Goal: Task Accomplishment & Management: Use online tool/utility

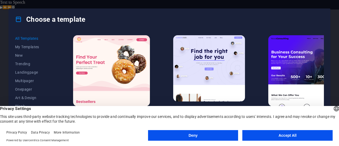
click at [196, 134] on button "Deny" at bounding box center [193, 135] width 90 height 11
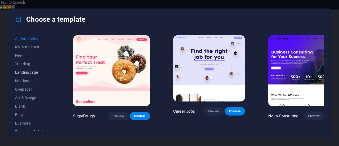
click at [27, 72] on span "Landingpage" at bounding box center [32, 72] width 35 height 4
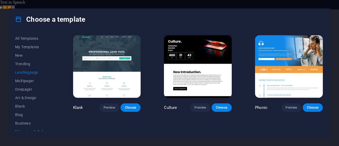
drag, startPoint x: 324, startPoint y: 41, endPoint x: 325, endPoint y: 58, distance: 16.4
click at [325, 58] on div "All Templates My Templates New Trending Landingpage Multipager Onepager Art & D…" at bounding box center [170, 83] width 322 height 107
drag, startPoint x: 56, startPoint y: 54, endPoint x: 55, endPoint y: 75, distance: 21.2
click at [55, 75] on div "All Templates My Templates New Trending Landingpage Multipager Onepager Art & D…" at bounding box center [35, 82] width 41 height 97
click at [57, 74] on div "All Templates My Templates New Trending Landingpage Multipager Onepager Art & D…" at bounding box center [170, 83] width 322 height 107
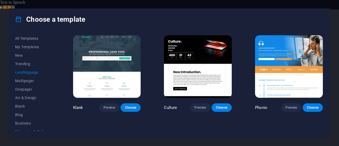
drag, startPoint x: 56, startPoint y: 72, endPoint x: 56, endPoint y: 88, distance: 15.9
click at [56, 88] on div "All Templates My Templates New Trending Landingpage Multipager Onepager Art & D…" at bounding box center [35, 82] width 41 height 97
drag, startPoint x: 324, startPoint y: 42, endPoint x: 324, endPoint y: 56, distance: 14.1
click at [324, 56] on div "All Templates My Templates New Trending Landingpage Multipager Onepager Art & D…" at bounding box center [170, 83] width 322 height 107
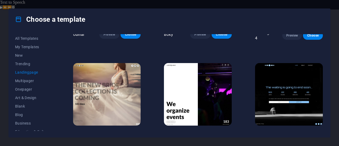
scroll to position [769, 0]
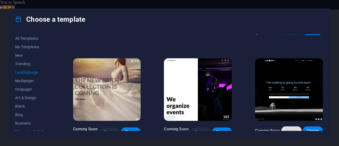
click at [294, 129] on span "Preview" at bounding box center [292, 131] width 12 height 4
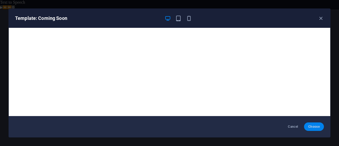
click at [316, 126] on span "Choose" at bounding box center [314, 127] width 11 height 4
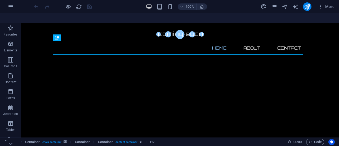
scroll to position [25, 0]
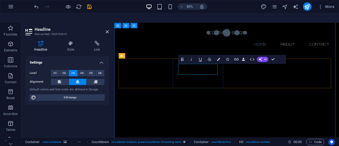
drag, startPoint x: 209, startPoint y: 76, endPoint x: 217, endPoint y: 75, distance: 8.0
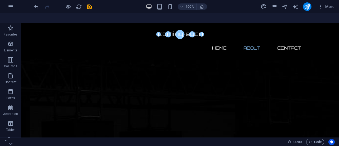
scroll to position [218, 0]
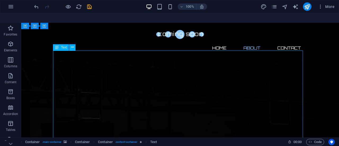
click at [96, 121] on div "H2 Container Container Container Container Container Container Text Countdown C…" at bounding box center [180, 85] width 318 height 124
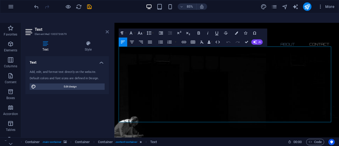
click at [107, 30] on icon at bounding box center [107, 32] width 3 height 4
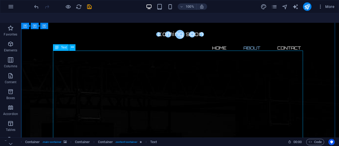
click at [72, 45] on icon at bounding box center [72, 48] width 3 height 6
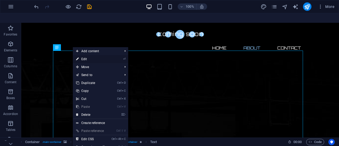
click at [85, 55] on link "⏎ Edit" at bounding box center [91, 59] width 36 height 8
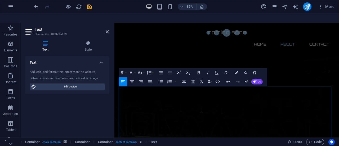
scroll to position [171, 0]
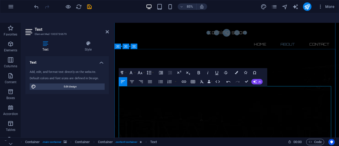
drag, startPoint x: 165, startPoint y: 112, endPoint x: 121, endPoint y: 102, distance: 45.0
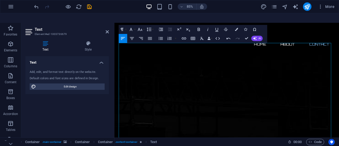
scroll to position [226, 0]
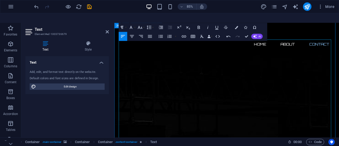
drag, startPoint x: 191, startPoint y: 135, endPoint x: 115, endPoint y: 91, distance: 87.9
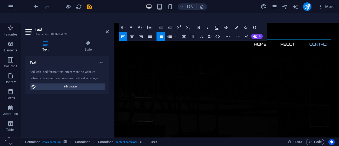
click at [163, 35] on icon "button" at bounding box center [161, 36] width 4 height 3
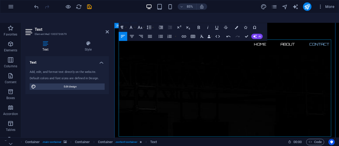
drag, startPoint x: 197, startPoint y: 124, endPoint x: 117, endPoint y: 117, distance: 79.9
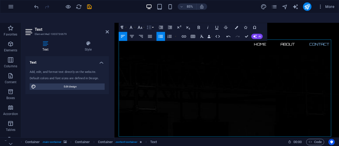
click at [152, 23] on button "Line Height" at bounding box center [150, 27] width 8 height 9
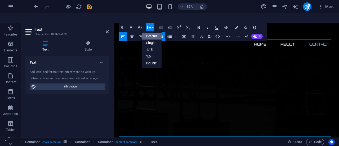
scroll to position [0, 0]
click at [152, 23] on button "Line Height" at bounding box center [150, 27] width 8 height 9
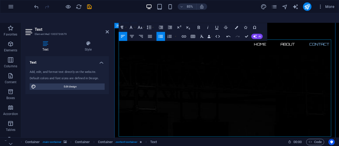
drag, startPoint x: 197, startPoint y: 120, endPoint x: 119, endPoint y: 109, distance: 79.2
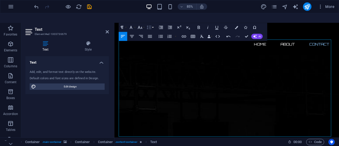
click at [154, 23] on button "Line Height" at bounding box center [150, 27] width 8 height 9
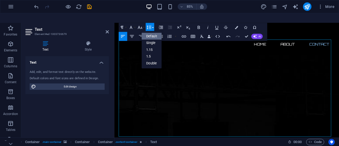
click at [152, 25] on icon "button" at bounding box center [149, 27] width 5 height 5
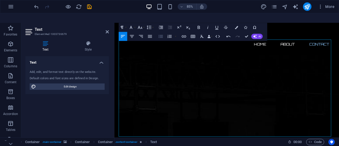
click at [162, 35] on icon "button" at bounding box center [161, 36] width 4 height 3
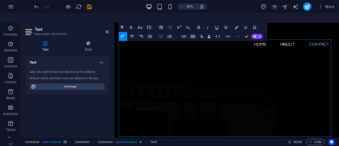
click at [162, 35] on icon "button" at bounding box center [161, 36] width 4 height 3
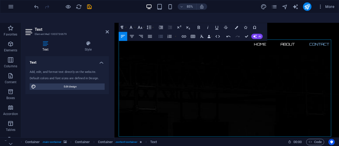
click at [159, 34] on icon "button" at bounding box center [160, 36] width 5 height 5
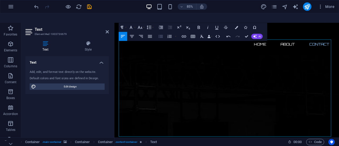
click at [159, 35] on icon "button" at bounding box center [161, 36] width 4 height 3
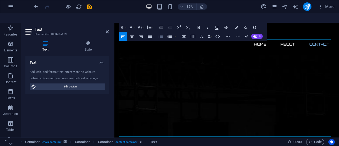
click at [161, 35] on icon "button" at bounding box center [161, 36] width 4 height 3
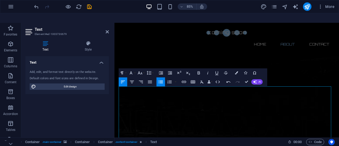
scroll to position [181, 0]
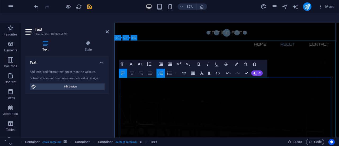
drag, startPoint x: 164, startPoint y: 102, endPoint x: 123, endPoint y: 94, distance: 41.7
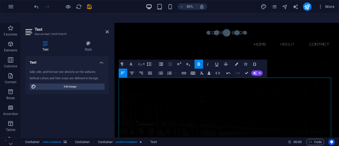
click at [143, 59] on button "Font Size" at bounding box center [141, 63] width 8 height 9
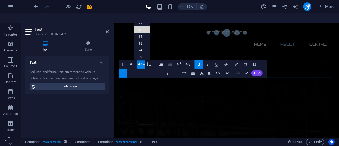
drag, startPoint x: 150, startPoint y: 19, endPoint x: 150, endPoint y: 12, distance: 6.9
click at [150, 23] on section "Favorites Elements Columns Content Boxes Accordion Tables Features Images Slide…" at bounding box center [169, 85] width 339 height 124
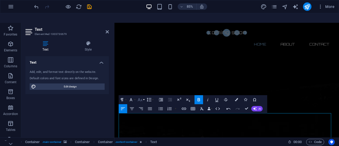
scroll to position [137, 0]
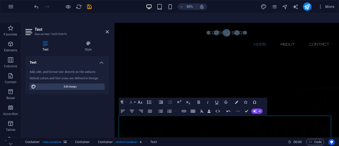
click at [133, 99] on icon "button" at bounding box center [131, 101] width 5 height 5
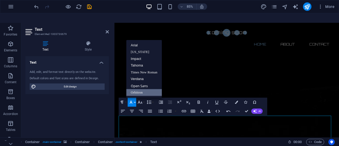
scroll to position [0, 0]
click at [133, 99] on icon "button" at bounding box center [131, 101] width 5 height 5
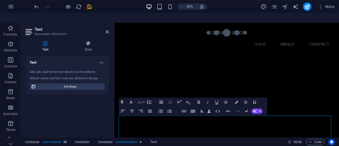
click at [143, 99] on icon "button" at bounding box center [140, 101] width 5 height 5
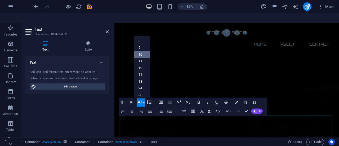
click at [144, 51] on link "10" at bounding box center [142, 54] width 16 height 7
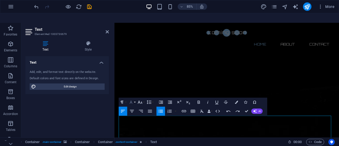
click at [135, 98] on button "Font Family" at bounding box center [132, 102] width 8 height 9
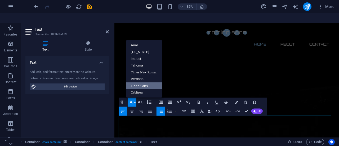
click at [135, 98] on button "Font Family" at bounding box center [132, 102] width 8 height 9
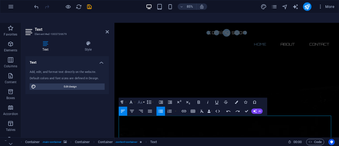
click at [145, 98] on button "Font Size" at bounding box center [141, 102] width 8 height 9
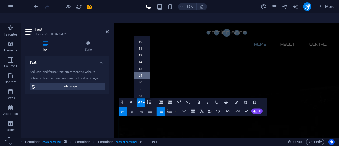
scroll to position [14, 0]
click at [146, 80] on link "30" at bounding box center [142, 83] width 16 height 7
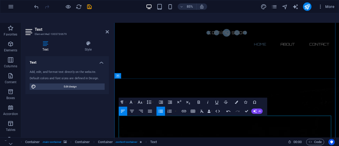
drag, startPoint x: 162, startPoint y: 147, endPoint x: 122, endPoint y: 136, distance: 41.7
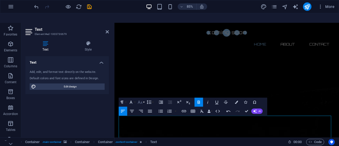
click at [144, 98] on button "Font Size" at bounding box center [141, 102] width 8 height 9
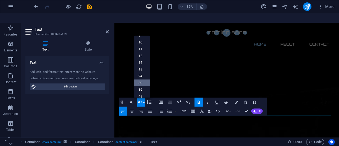
click at [142, 80] on link "30" at bounding box center [142, 83] width 16 height 7
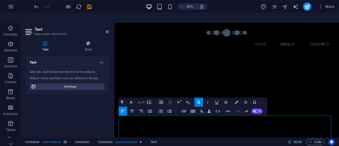
click at [143, 98] on button "Font Size" at bounding box center [141, 102] width 8 height 9
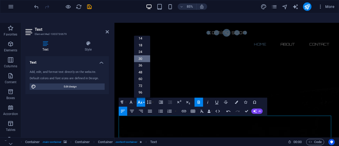
scroll to position [42, 0]
click at [142, 49] on link "24" at bounding box center [142, 52] width 16 height 7
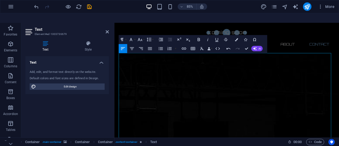
scroll to position [246, 0]
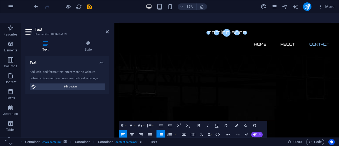
drag, startPoint x: 201, startPoint y: 97, endPoint x: 110, endPoint y: 84, distance: 92.1
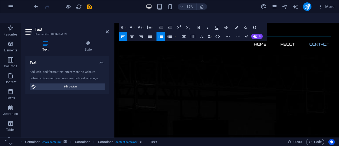
scroll to position [225, 0]
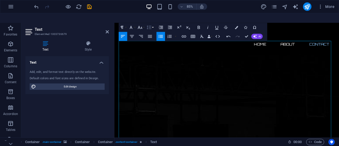
click at [150, 25] on icon "button" at bounding box center [149, 27] width 5 height 5
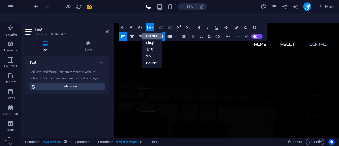
scroll to position [0, 0]
click at [151, 25] on icon "button" at bounding box center [149, 27] width 5 height 5
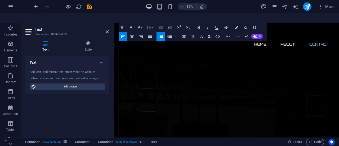
click at [153, 23] on button "Line Height" at bounding box center [150, 27] width 8 height 9
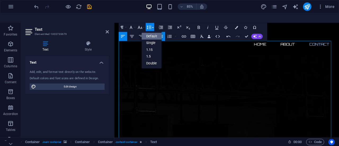
click at [153, 23] on button "Line Height" at bounding box center [150, 27] width 8 height 9
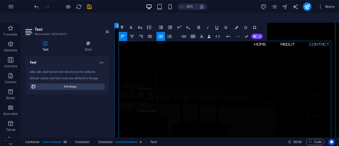
drag, startPoint x: 197, startPoint y: 117, endPoint x: 123, endPoint y: 102, distance: 75.4
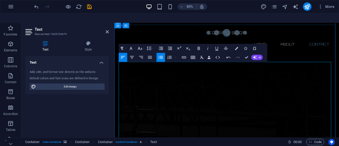
scroll to position [261, 0]
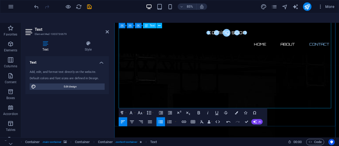
drag, startPoint x: 120, startPoint y: 57, endPoint x: 327, endPoint y: 119, distance: 216.2
copy div "Founded in 2023 , Nyira Security Services (Registration No. K2023814176 ) is a …"
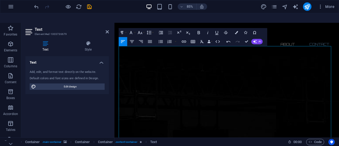
scroll to position [220, 0]
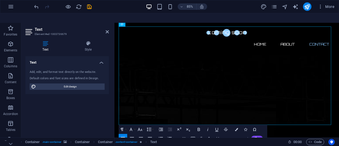
drag, startPoint x: 119, startPoint y: 61, endPoint x: 363, endPoint y: 172, distance: 267.7
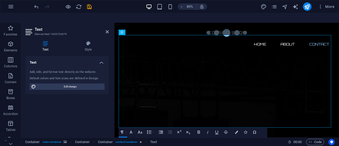
scroll to position [219, 0]
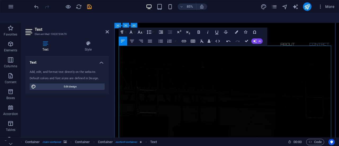
drag, startPoint x: 192, startPoint y: 125, endPoint x: 144, endPoint y: 118, distance: 48.2
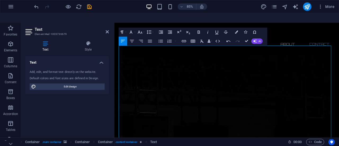
drag, startPoint x: 192, startPoint y: 122, endPoint x: 229, endPoint y: 94, distance: 46.1
click at [164, 38] on icon "button" at bounding box center [160, 40] width 5 height 5
click at [153, 28] on button "Line Height" at bounding box center [150, 32] width 8 height 9
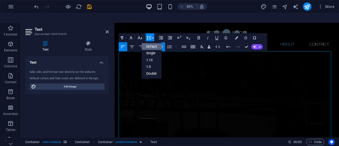
scroll to position [211, 0]
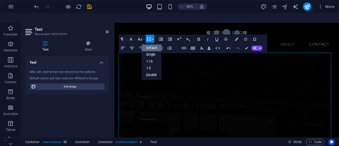
click at [153, 34] on button "Line Height" at bounding box center [150, 38] width 8 height 9
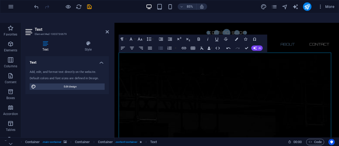
click at [162, 45] on icon "button" at bounding box center [160, 47] width 5 height 5
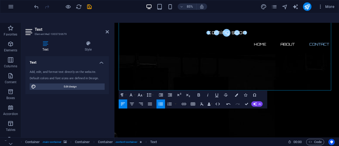
scroll to position [274, 0]
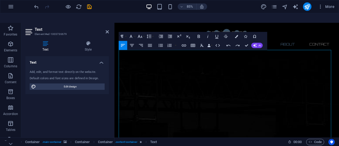
scroll to position [207, 0]
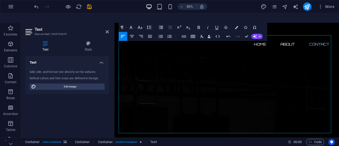
scroll to position [235, 0]
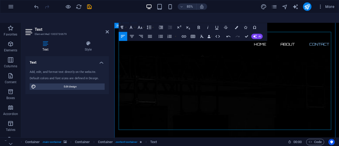
drag, startPoint x: 199, startPoint y: 109, endPoint x: 120, endPoint y: 73, distance: 86.9
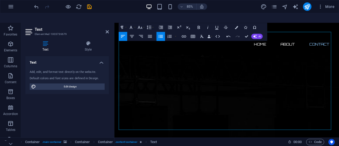
click at [160, 32] on button "Unordered List" at bounding box center [161, 36] width 8 height 9
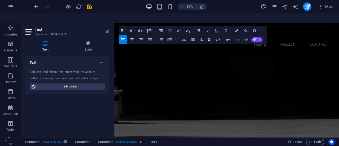
scroll to position [358, 0]
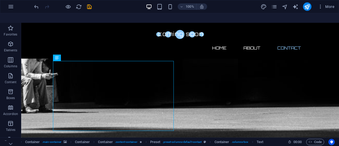
scroll to position [389, 0]
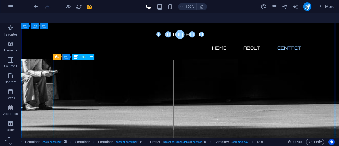
click at [65, 113] on div "Drag here to replace the existing content. Press “Ctrl” if you want to create a…" at bounding box center [180, 85] width 318 height 124
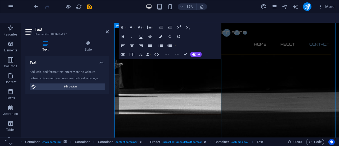
drag, startPoint x: 141, startPoint y: 128, endPoint x: 119, endPoint y: 68, distance: 63.4
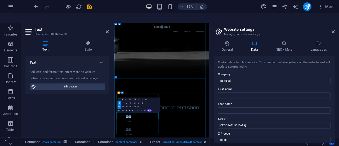
scroll to position [224, 0]
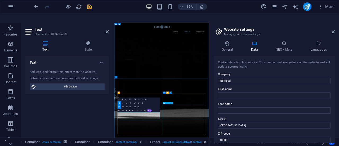
drag, startPoint x: 134, startPoint y: 129, endPoint x: 272, endPoint y: 281, distance: 205.7
drag, startPoint x: 334, startPoint y: 68, endPoint x: 339, endPoint y: 98, distance: 29.9
click at [339, 98] on div "General Data SEO / Meta Languages Website name Individual Logo Drag files here,…" at bounding box center [275, 92] width 130 height 111
drag, startPoint x: 334, startPoint y: 68, endPoint x: 337, endPoint y: 90, distance: 23.1
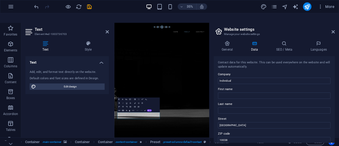
click at [337, 90] on div "General Data SEO / Meta Languages Website name Individual Logo Drag files here,…" at bounding box center [275, 92] width 130 height 111
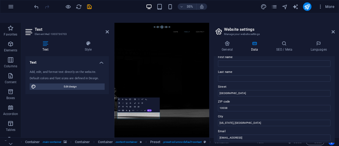
scroll to position [32, 0]
click at [241, 90] on input "[GEOGRAPHIC_DATA]" at bounding box center [274, 93] width 113 height 6
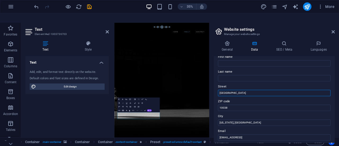
paste input "Office Park"
click at [241, 90] on input "Brooklyn Bridge Office Park" at bounding box center [274, 93] width 113 height 6
type input "570 Fehrsen Street"
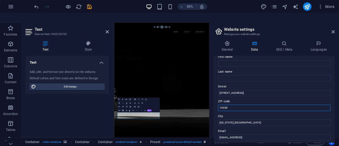
click at [230, 105] on input "10038" at bounding box center [274, 108] width 113 height 6
type input "0011"
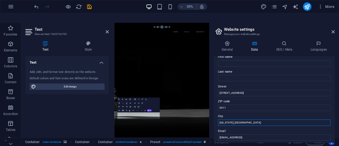
click at [230, 120] on input "[US_STATE], [GEOGRAPHIC_DATA]" at bounding box center [274, 123] width 113 height 6
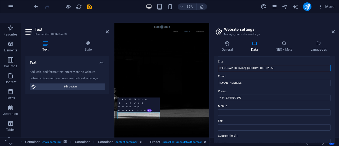
scroll to position [90, 0]
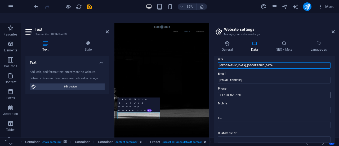
type input "Brooklyn, Pretoria"
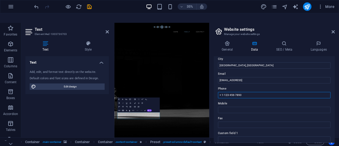
click at [246, 92] on input "+ 1-123-456-7890" at bounding box center [274, 95] width 113 height 6
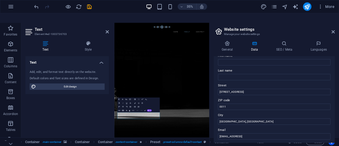
scroll to position [30, 0]
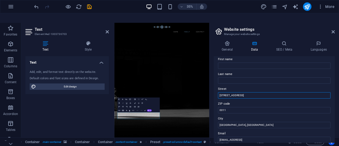
click at [246, 92] on input "570 Fehrsen Street" at bounding box center [274, 95] width 113 height 6
type input "Brooklyn Bridge Office Park"
click at [243, 122] on input "Brooklyn, Pretoria" at bounding box center [274, 125] width 113 height 6
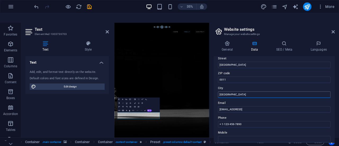
scroll to position [65, 0]
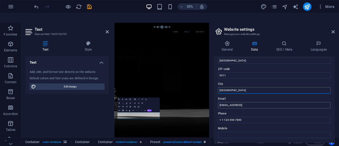
type input "Brooklyn"
click at [286, 102] on input "[EMAIL_ADDRESS]" at bounding box center [274, 105] width 113 height 6
type input "info@nyirasec.co.za"
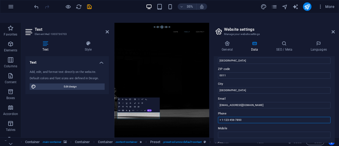
click at [242, 117] on input "+ 1-123-456-7890" at bounding box center [274, 120] width 113 height 6
paste input "+27 (0)12 006 7384"
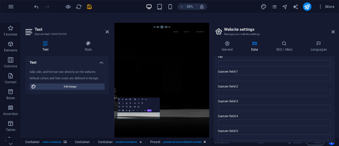
scroll to position [168, 0]
type input "+27 (0)12 006 7384"
drag, startPoint x: 334, startPoint y: 117, endPoint x: 334, endPoint y: 93, distance: 24.9
click at [334, 93] on div "Contact data for this website. This can be used everywhere on the website and w…" at bounding box center [274, 99] width 121 height 87
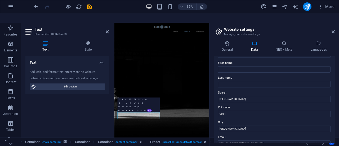
scroll to position [27, 0]
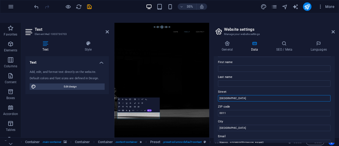
click at [263, 95] on input "Brooklyn Bridge Office Park" at bounding box center [274, 98] width 113 height 6
type input "Brooklyn Bridge Office Park, Brooklyn"
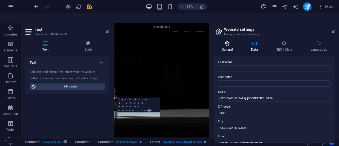
click at [230, 41] on h4 "General" at bounding box center [228, 46] width 29 height 11
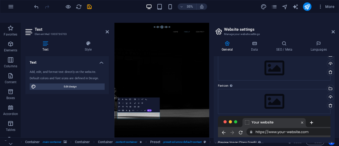
scroll to position [0, 0]
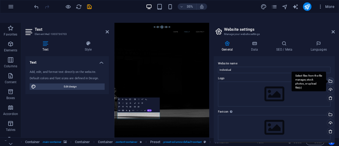
click at [330, 78] on div "Select files from the file manager, stock photos, or upload file(s)" at bounding box center [330, 82] width 8 height 8
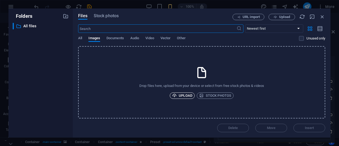
click at [184, 95] on span "Upload" at bounding box center [182, 96] width 20 height 6
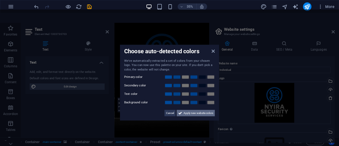
click at [206, 110] on span "Apply new website colors" at bounding box center [199, 113] width 30 height 6
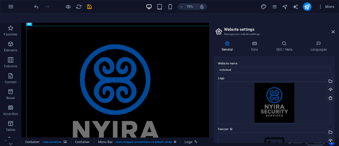
scroll to position [667, 0]
drag, startPoint x: 287, startPoint y: 175, endPoint x: 287, endPoint y: 62, distance: 112.7
click at [257, 41] on h4 "Data" at bounding box center [255, 46] width 25 height 11
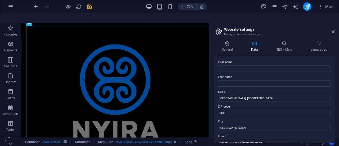
drag, startPoint x: 334, startPoint y: 80, endPoint x: 335, endPoint y: 101, distance: 21.2
click at [335, 101] on div "Contact data for this website. This can be used everywhere on the website and w…" at bounding box center [274, 99] width 121 height 87
drag, startPoint x: 335, startPoint y: 62, endPoint x: 337, endPoint y: 76, distance: 13.6
click at [337, 76] on div "General Data SEO / Meta Languages Website name Individual Logo Drag files here,…" at bounding box center [275, 92] width 130 height 111
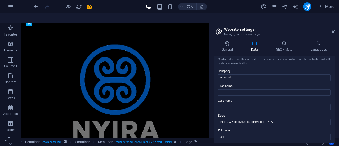
scroll to position [0, 0]
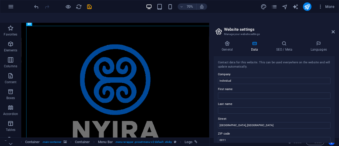
drag, startPoint x: 334, startPoint y: 52, endPoint x: 336, endPoint y: 71, distance: 19.0
click at [336, 71] on div "General Data SEO / Meta Languages Website name Individual Logo Drag files here,…" at bounding box center [275, 92] width 130 height 111
click at [334, 30] on icon at bounding box center [333, 32] width 3 height 4
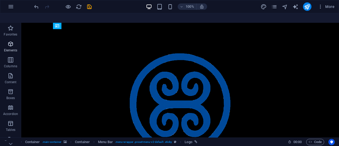
click at [11, 41] on icon "button" at bounding box center [10, 44] width 6 height 6
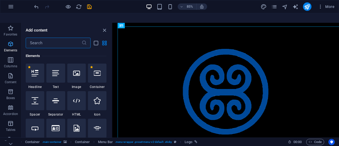
scroll to position [56, 0]
click at [10, 25] on icon "button" at bounding box center [10, 28] width 6 height 6
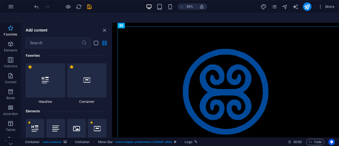
scroll to position [0, 0]
click at [10, 41] on span "Elements" at bounding box center [10, 47] width 21 height 13
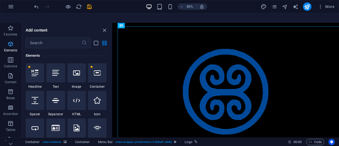
scroll to position [56, 0]
click at [10, 7] on icon "button" at bounding box center [11, 6] width 6 height 6
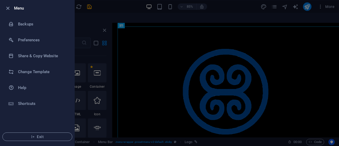
click at [116, 10] on div at bounding box center [169, 73] width 339 height 146
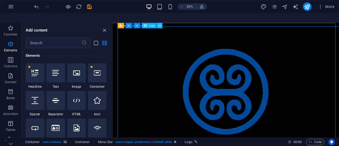
click at [160, 23] on icon at bounding box center [160, 25] width 2 height 5
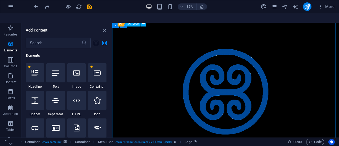
scroll to position [271, 0]
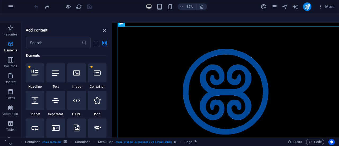
click at [104, 27] on icon "close panel" at bounding box center [105, 30] width 6 height 6
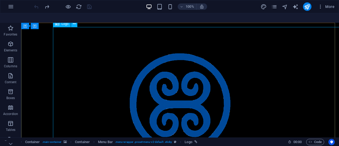
drag, startPoint x: 80, startPoint y: 37, endPoint x: 69, endPoint y: 68, distance: 32.7
click at [73, 21] on icon at bounding box center [74, 24] width 3 height 6
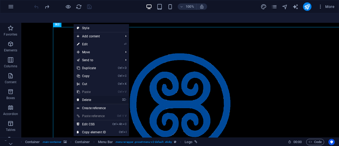
click at [89, 96] on link "⌦ Delete" at bounding box center [92, 100] width 36 height 8
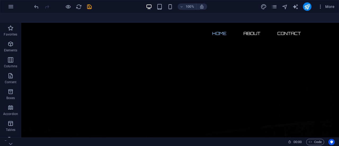
scroll to position [0, 0]
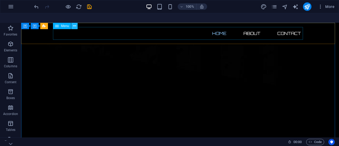
click at [75, 23] on icon at bounding box center [74, 26] width 3 height 6
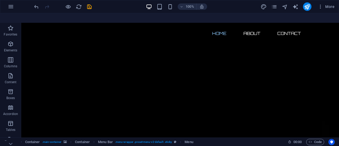
scroll to position [49, 0]
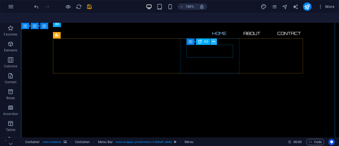
click at [214, 39] on icon at bounding box center [213, 42] width 3 height 6
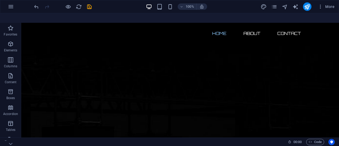
scroll to position [216, 0]
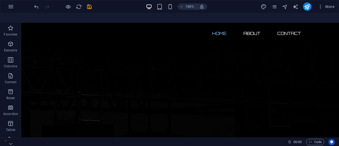
scroll to position [212, 0]
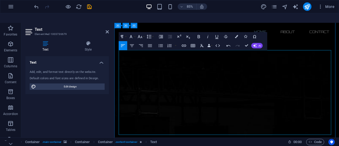
drag, startPoint x: 194, startPoint y: 120, endPoint x: 114, endPoint y: 86, distance: 86.6
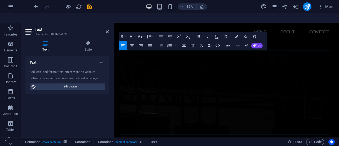
click at [161, 43] on icon "button" at bounding box center [160, 45] width 5 height 5
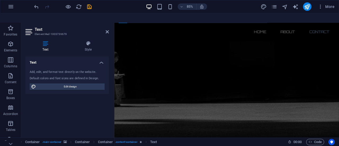
scroll to position [381, 0]
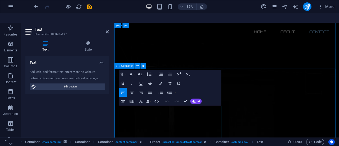
scroll to position [377, 0]
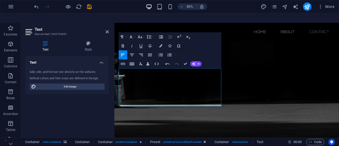
scroll to position [367, 0]
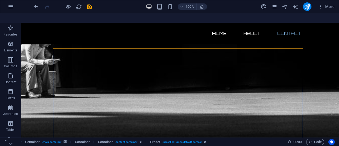
scroll to position [393, 0]
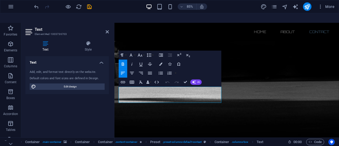
click at [107, 25] on header "Text Element #ed-1003736703" at bounding box center [67, 30] width 84 height 14
click at [108, 30] on icon at bounding box center [107, 32] width 3 height 4
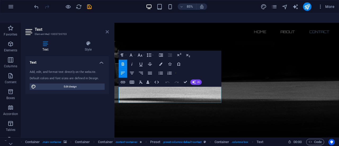
click at [107, 30] on icon at bounding box center [107, 32] width 3 height 4
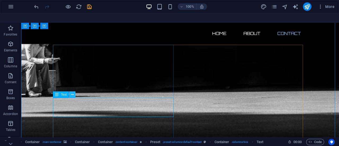
click at [72, 92] on icon at bounding box center [72, 95] width 3 height 6
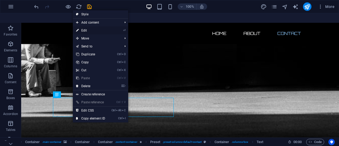
click at [82, 27] on link "⏎ Edit" at bounding box center [91, 31] width 36 height 8
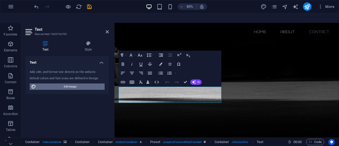
click at [73, 84] on span "Edit design" at bounding box center [70, 87] width 65 height 6
select select "px"
select select "300"
select select "px"
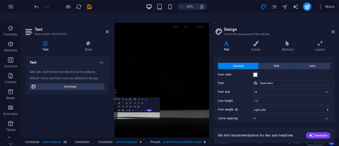
scroll to position [0, 0]
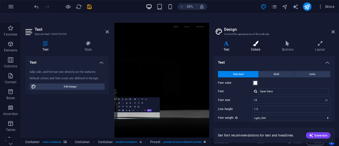
click at [256, 41] on icon at bounding box center [256, 43] width 29 height 5
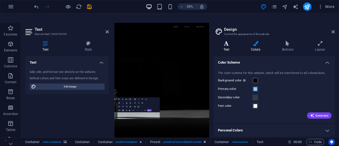
click at [228, 41] on h4 "Text" at bounding box center [228, 46] width 28 height 11
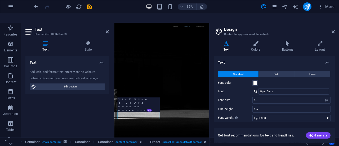
click at [109, 23] on aside "Text Element #ed-1003736703 Text Style Text Add, edit, and format text directly…" at bounding box center [67, 85] width 93 height 124
click at [108, 30] on icon at bounding box center [107, 32] width 3 height 4
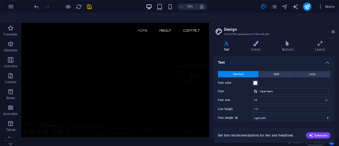
scroll to position [133, 0]
drag, startPoint x: 288, startPoint y: 153, endPoint x: 234, endPoint y: 75, distance: 95.8
click at [334, 30] on icon at bounding box center [333, 32] width 3 height 4
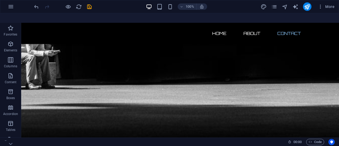
scroll to position [399, 0]
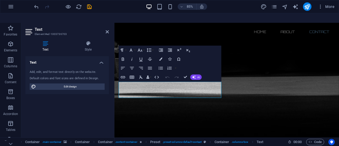
click at [93, 95] on div "Text Add, edit, and format text directly on the website. Default colors and fon…" at bounding box center [67, 99] width 84 height 87
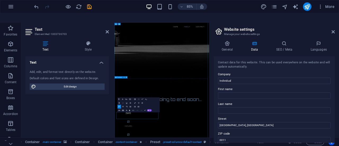
scroll to position [213, 0]
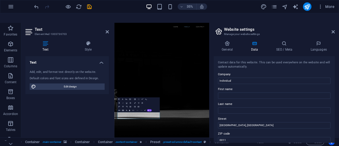
drag, startPoint x: 335, startPoint y: 64, endPoint x: 333, endPoint y: 78, distance: 14.5
click at [333, 78] on div "General Data SEO / Meta Languages Website name Individual Logo Drag files here,…" at bounding box center [275, 92] width 130 height 111
drag, startPoint x: 335, startPoint y: 67, endPoint x: 335, endPoint y: 74, distance: 7.2
click at [335, 74] on div "General Data SEO / Meta Languages Website name Individual Logo Drag files here,…" at bounding box center [275, 92] width 130 height 111
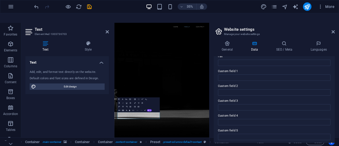
scroll to position [168, 0]
click at [287, 41] on h4 "SEO / Meta" at bounding box center [285, 46] width 34 height 11
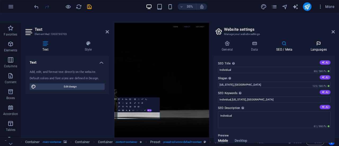
click at [320, 41] on icon at bounding box center [319, 43] width 32 height 5
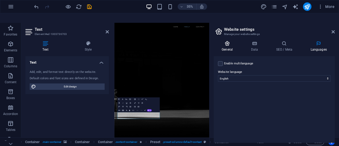
click at [226, 41] on icon at bounding box center [227, 43] width 27 height 5
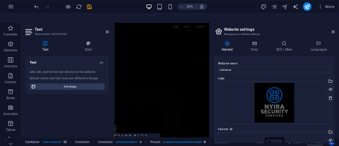
scroll to position [213, 0]
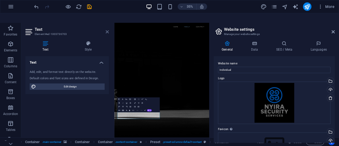
click at [106, 30] on icon at bounding box center [107, 32] width 3 height 4
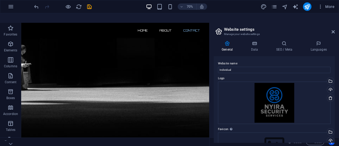
scroll to position [371, 0]
drag, startPoint x: 289, startPoint y: 151, endPoint x: 231, endPoint y: 122, distance: 65.1
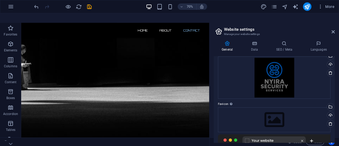
scroll to position [0, 0]
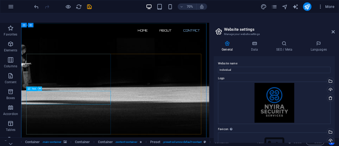
click at [39, 87] on icon at bounding box center [40, 89] width 2 height 4
drag, startPoint x: 334, startPoint y: 64, endPoint x: 339, endPoint y: 80, distance: 16.9
click at [339, 80] on div "General Data SEO / Meta Languages Website name Individual Logo Drag files here,…" at bounding box center [275, 92] width 130 height 111
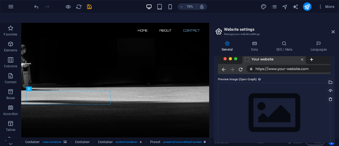
scroll to position [107, 0]
click at [253, 41] on h4 "Data" at bounding box center [255, 46] width 25 height 11
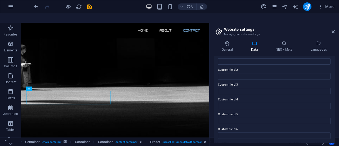
drag, startPoint x: 333, startPoint y: 116, endPoint x: 331, endPoint y: 92, distance: 24.0
click at [331, 92] on div "Contact data for this website. This can be used everywhere on the website and w…" at bounding box center [274, 99] width 121 height 87
drag, startPoint x: 334, startPoint y: 108, endPoint x: 334, endPoint y: 100, distance: 7.7
click at [334, 100] on div "Contact data for this website. This can be used everywhere on the website and w…" at bounding box center [274, 99] width 121 height 87
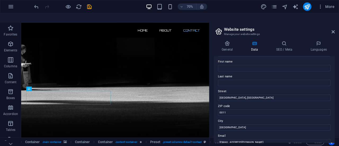
scroll to position [38, 0]
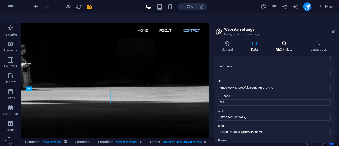
click at [281, 41] on icon at bounding box center [284, 43] width 32 height 5
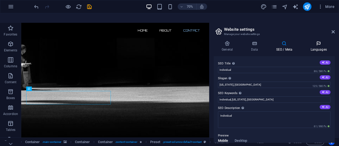
click at [318, 41] on icon at bounding box center [319, 43] width 32 height 5
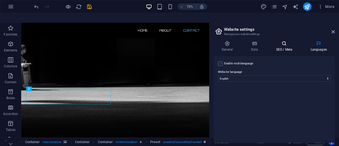
click at [283, 41] on h4 "SEO / Meta" at bounding box center [285, 46] width 34 height 11
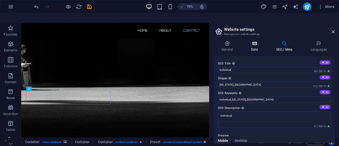
click at [255, 41] on h4 "Data" at bounding box center [255, 46] width 25 height 11
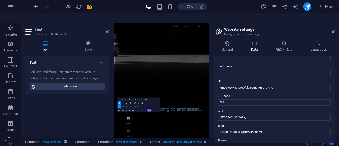
scroll to position [213, 0]
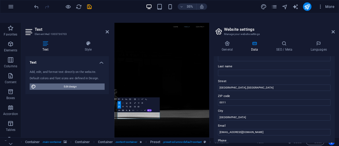
click at [92, 84] on span "Edit design" at bounding box center [70, 87] width 65 height 6
select select "px"
select select "300"
select select "px"
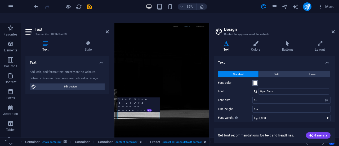
click at [256, 81] on span at bounding box center [255, 83] width 4 height 4
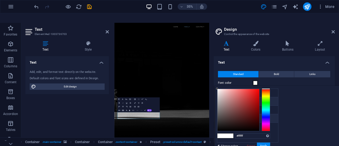
click at [222, 99] on icon at bounding box center [222, 101] width 4 height 4
type input "#8ecaff"
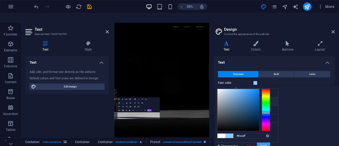
click at [270, 143] on button "Apply" at bounding box center [263, 146] width 13 height 6
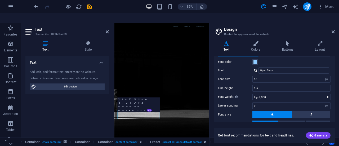
scroll to position [16, 0]
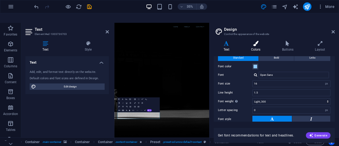
click at [252, 41] on h4 "Colors" at bounding box center [257, 46] width 31 height 11
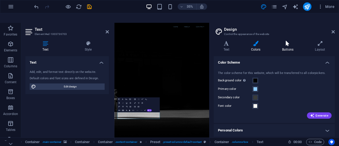
click at [284, 41] on icon at bounding box center [288, 43] width 31 height 5
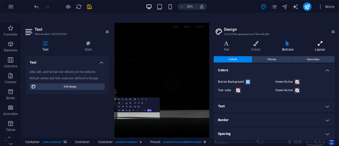
click at [319, 41] on h4 "Layout" at bounding box center [320, 46] width 29 height 11
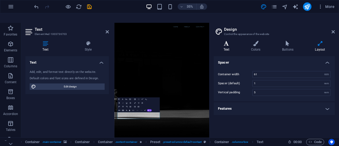
click at [229, 41] on h4 "Text" at bounding box center [228, 46] width 28 height 11
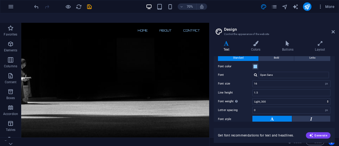
scroll to position [352, 0]
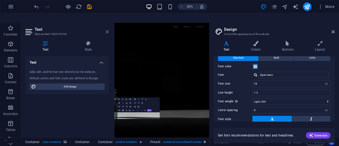
click at [107, 30] on icon at bounding box center [107, 32] width 3 height 4
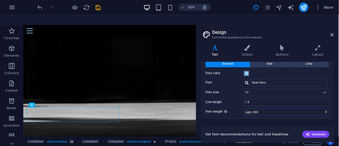
scroll to position [16, 0]
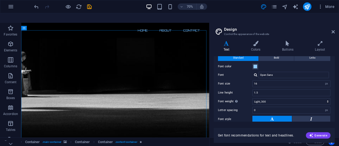
drag, startPoint x: 286, startPoint y: 159, endPoint x: 286, endPoint y: 130, distance: 29.4
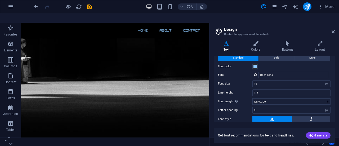
scroll to position [380, 0]
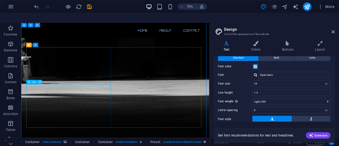
click at [40, 80] on icon at bounding box center [40, 82] width 2 height 4
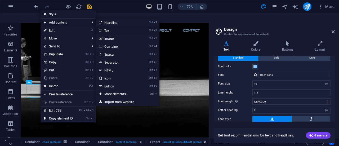
click at [123, 27] on link "Ctrl 2 Text" at bounding box center [118, 31] width 44 height 8
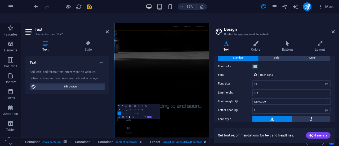
scroll to position [213, 0]
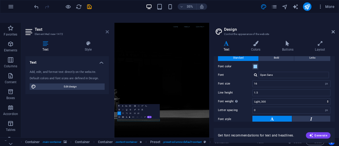
click at [107, 30] on icon at bounding box center [107, 32] width 3 height 4
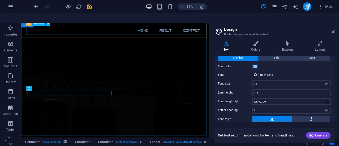
scroll to position [390, 0]
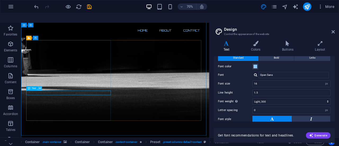
click at [40, 86] on icon at bounding box center [40, 88] width 2 height 4
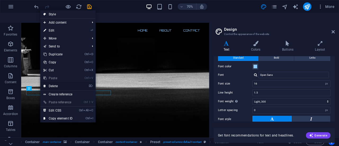
click at [55, 82] on link "⌦ Delete" at bounding box center [58, 86] width 36 height 8
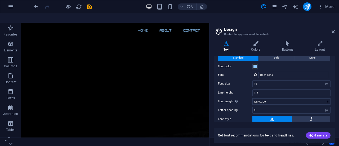
scroll to position [0, 0]
click at [223, 41] on icon at bounding box center [226, 43] width 25 height 5
click at [256, 41] on icon at bounding box center [256, 43] width 29 height 5
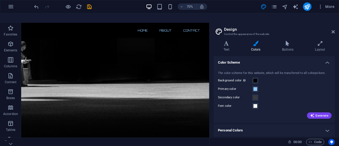
scroll to position [384, 0]
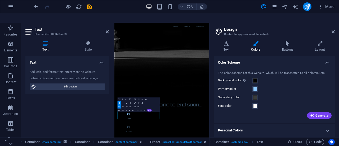
scroll to position [213, 0]
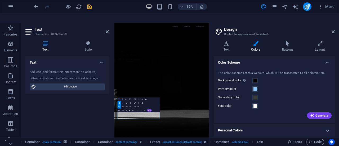
click at [77, 84] on span "Edit design" at bounding box center [70, 87] width 65 height 6
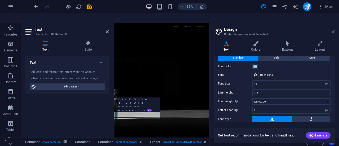
click at [334, 30] on icon at bounding box center [333, 32] width 3 height 4
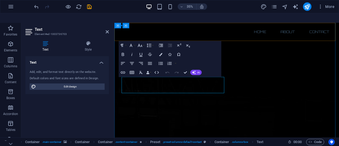
scroll to position [404, 0]
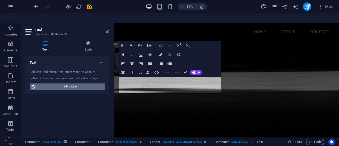
click at [80, 84] on span "Edit design" at bounding box center [70, 87] width 65 height 6
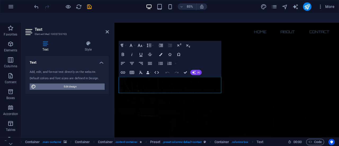
select select "px"
select select "300"
select select "px"
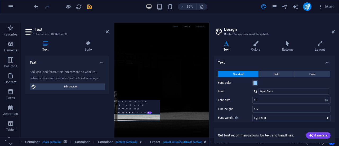
scroll to position [132, 0]
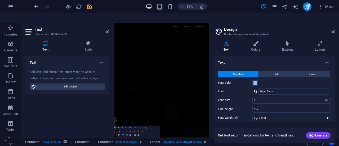
drag, startPoint x: 209, startPoint y: 59, endPoint x: 207, endPoint y: 71, distance: 12.1
click at [207, 71] on div "Start Favorites Elements Columns Content Boxes Accordion Tables Features Images…" at bounding box center [169, 85] width 339 height 124
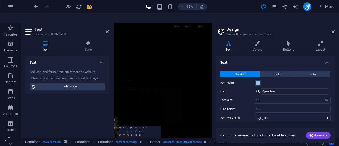
drag, startPoint x: 209, startPoint y: 73, endPoint x: 277, endPoint y: 170, distance: 118.6
click at [211, 73] on div "Start Favorites Elements Columns Content Boxes Accordion Tables Features Images…" at bounding box center [169, 85] width 339 height 124
click at [334, 30] on icon at bounding box center [333, 32] width 3 height 4
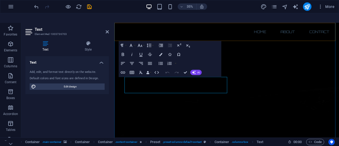
scroll to position [404, 0]
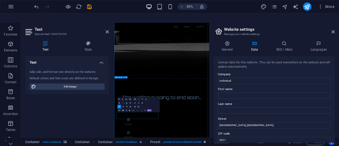
scroll to position [213, 0]
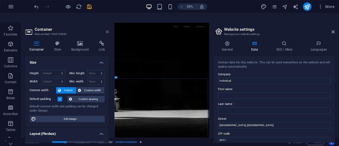
click at [108, 30] on icon at bounding box center [107, 32] width 3 height 4
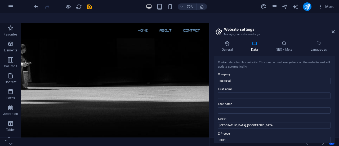
scroll to position [370, 0]
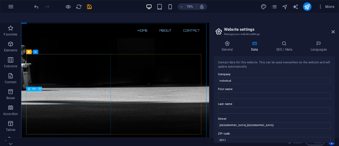
click at [40, 87] on icon at bounding box center [40, 89] width 2 height 4
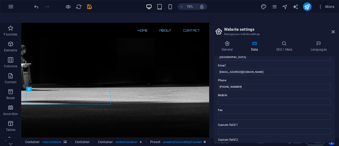
scroll to position [98, 0]
click at [40, 87] on icon at bounding box center [40, 89] width 2 height 4
click at [333, 30] on icon at bounding box center [333, 32] width 3 height 4
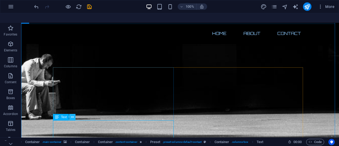
click at [73, 115] on icon at bounding box center [72, 118] width 3 height 6
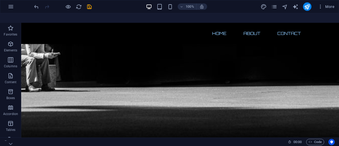
scroll to position [396, 0]
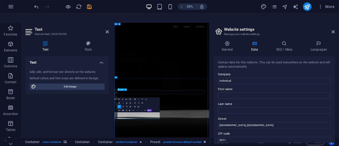
select select "px"
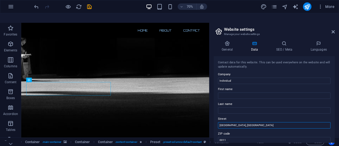
click at [240, 122] on input "Brooklyn Bridge Office Park, Brooklyn" at bounding box center [274, 125] width 113 height 6
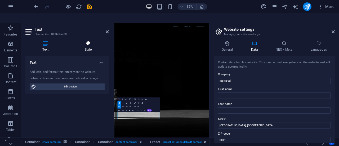
click at [90, 41] on h4 "Style" at bounding box center [88, 46] width 41 height 11
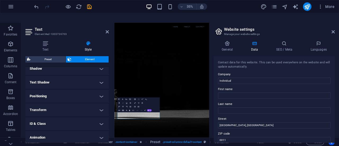
scroll to position [133, 0]
click at [101, 77] on h4 "Text Shadow" at bounding box center [67, 83] width 84 height 13
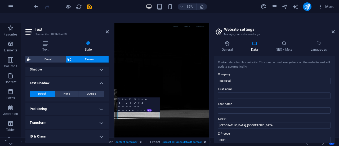
drag, startPoint x: 109, startPoint y: 101, endPoint x: 109, endPoint y: 108, distance: 6.4
click at [109, 108] on div "Text Style Text Add, edit, and format text directly on the website. Default col…" at bounding box center [67, 92] width 92 height 111
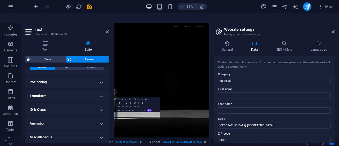
scroll to position [160, 0]
click at [102, 75] on h4 "Positioning" at bounding box center [67, 81] width 84 height 13
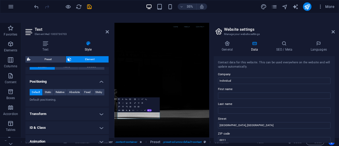
click at [102, 75] on h4 "Positioning" at bounding box center [67, 80] width 84 height 10
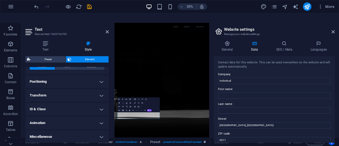
click at [100, 130] on h4 "Miscellaneous" at bounding box center [67, 136] width 84 height 13
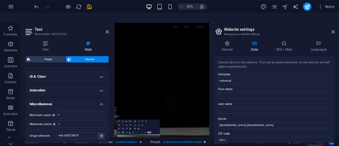
scroll to position [172, 0]
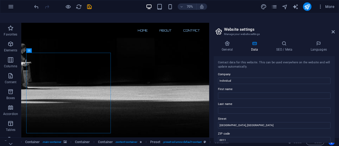
scroll to position [390, 0]
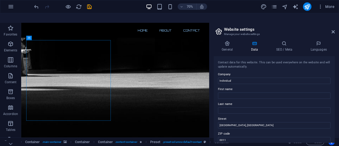
drag, startPoint x: 286, startPoint y: 143, endPoint x: 231, endPoint y: 134, distance: 56.4
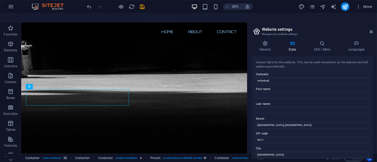
scroll to position [402, 0]
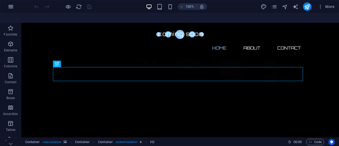
click at [11, 7] on icon "button" at bounding box center [11, 6] width 6 height 6
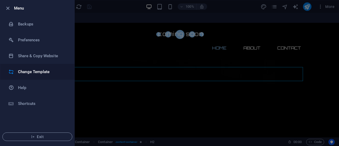
click at [37, 71] on h6 "Change Template" at bounding box center [42, 72] width 49 height 6
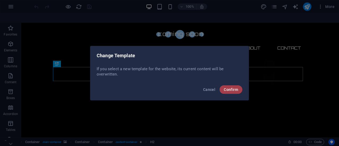
click at [230, 90] on span "Confirm" at bounding box center [231, 89] width 14 height 4
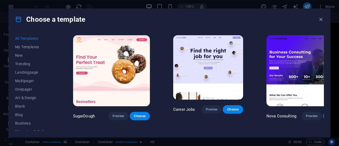
drag, startPoint x: 56, startPoint y: 60, endPoint x: 57, endPoint y: 91, distance: 30.5
click at [57, 91] on div "All Templates My Templates New Trending Landingpage Multipager Onepager Art & D…" at bounding box center [170, 83] width 322 height 107
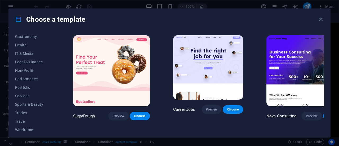
scroll to position [115, 0]
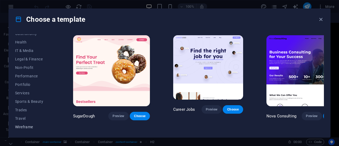
click at [31, 128] on span "Wireframe" at bounding box center [32, 127] width 35 height 4
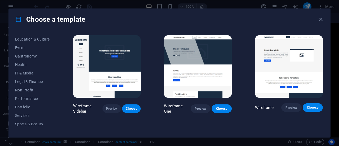
scroll to position [91, 0]
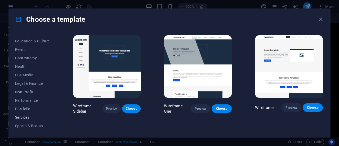
click at [28, 116] on span "Services" at bounding box center [32, 117] width 35 height 4
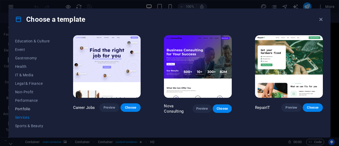
click at [27, 107] on span "Portfolio" at bounding box center [32, 109] width 35 height 4
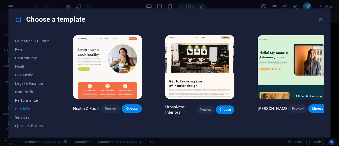
click at [27, 100] on span "Performance" at bounding box center [32, 100] width 35 height 4
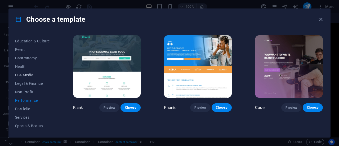
click at [30, 75] on span "IT & Media" at bounding box center [32, 75] width 35 height 4
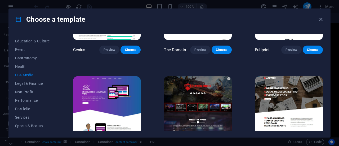
scroll to position [277, 0]
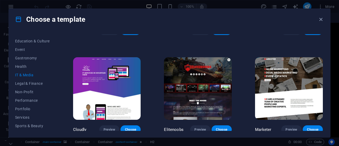
drag, startPoint x: 132, startPoint y: 126, endPoint x: 58, endPoint y: 91, distance: 81.6
click at [58, 91] on div "All Templates My Templates New Trending Landingpage Multipager Onepager Art & D…" at bounding box center [170, 83] width 322 height 107
drag, startPoint x: 57, startPoint y: 91, endPoint x: 56, endPoint y: 83, distance: 8.1
click at [56, 83] on div "All Templates My Templates New Trending Landingpage Multipager Onepager Art & D…" at bounding box center [170, 83] width 322 height 107
drag, startPoint x: 56, startPoint y: 83, endPoint x: 54, endPoint y: 76, distance: 7.3
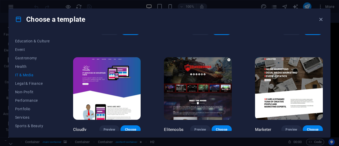
click at [54, 76] on div "All Templates My Templates New Trending Landingpage Multipager Onepager Art & D…" at bounding box center [35, 82] width 41 height 97
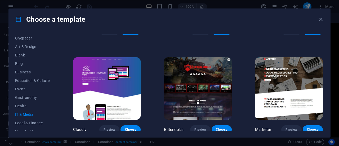
scroll to position [48, 0]
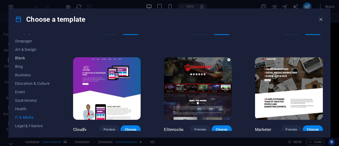
click at [20, 59] on span "Blank" at bounding box center [32, 58] width 35 height 4
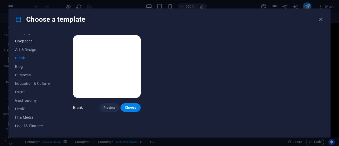
click at [29, 42] on span "Onepager" at bounding box center [32, 41] width 35 height 4
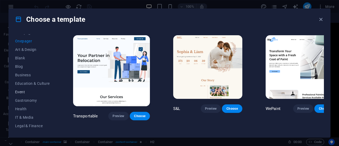
click span "Event"
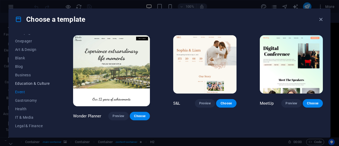
click span "Education & Culture"
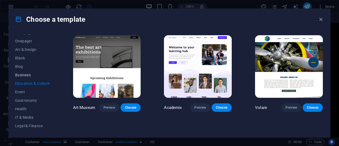
click span "Business"
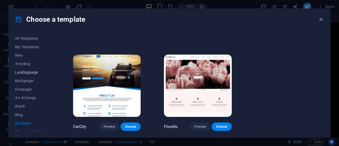
click span "Landingpage"
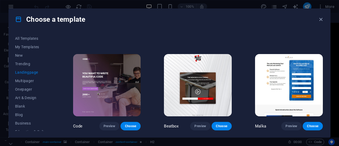
drag, startPoint x: 323, startPoint y: 47, endPoint x: 325, endPoint y: 60, distance: 12.9
click div "All Templates My Templates New Trending Landingpage Multipager Onepager Art & D…"
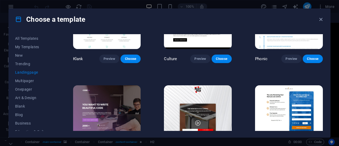
scroll to position [69, 0]
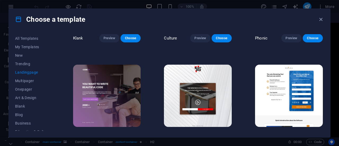
click img
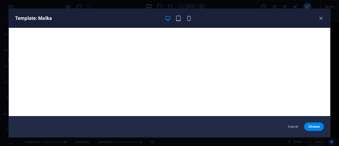
scroll to position [1, 0]
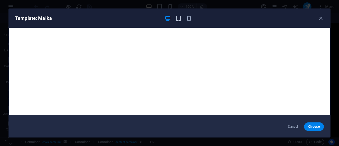
click icon "button"
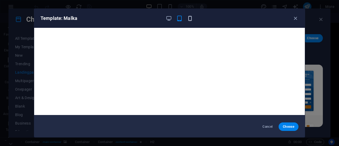
click icon "button"
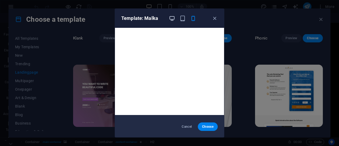
click icon "button"
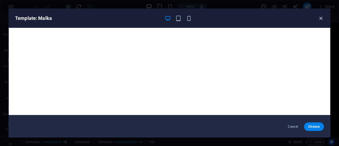
click icon "button"
